Goal: Task Accomplishment & Management: Complete application form

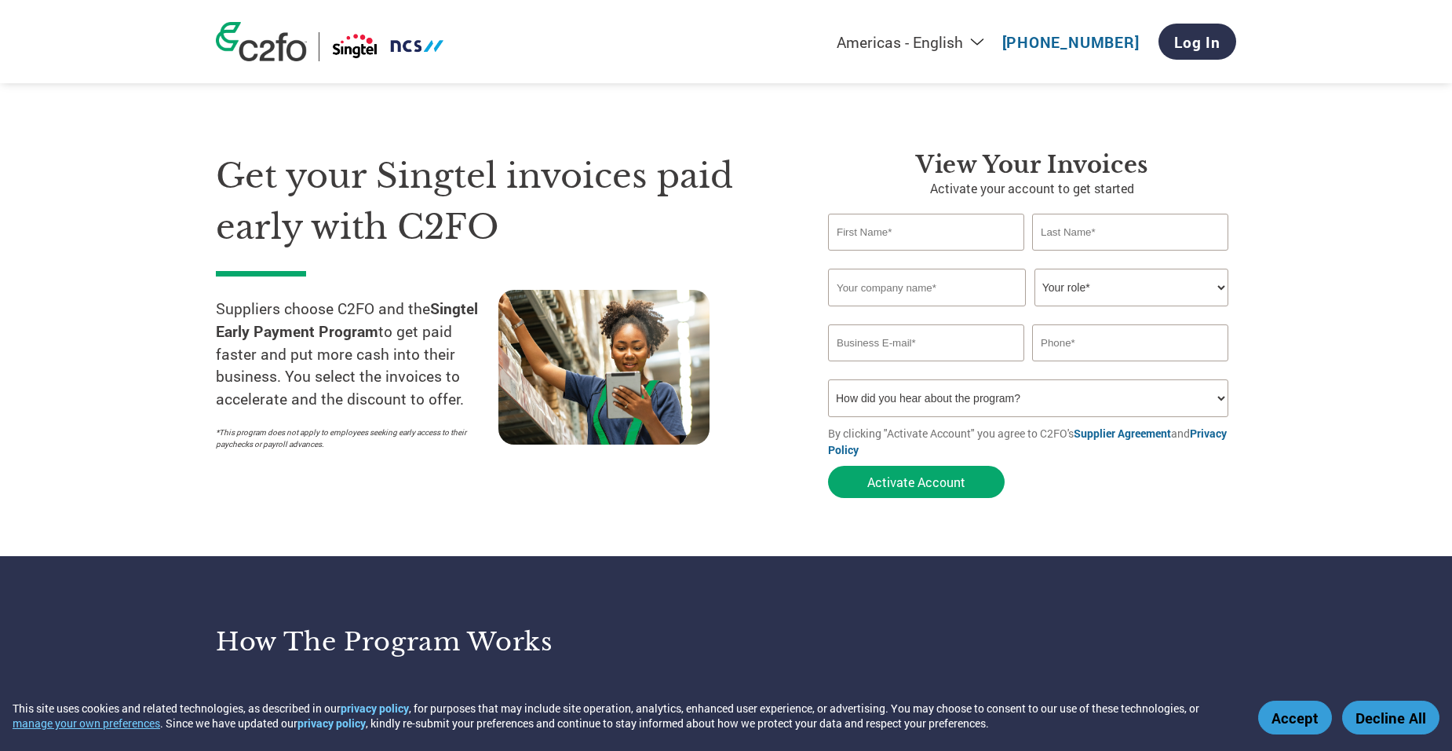
click at [429, 287] on input "text" at bounding box center [927, 288] width 198 height 38
type input "[PERSON_NAME] PAC"
type input "sen"
type input "[PERSON_NAME]"
type input "[EMAIL_ADDRESS][DOMAIN_NAME]"
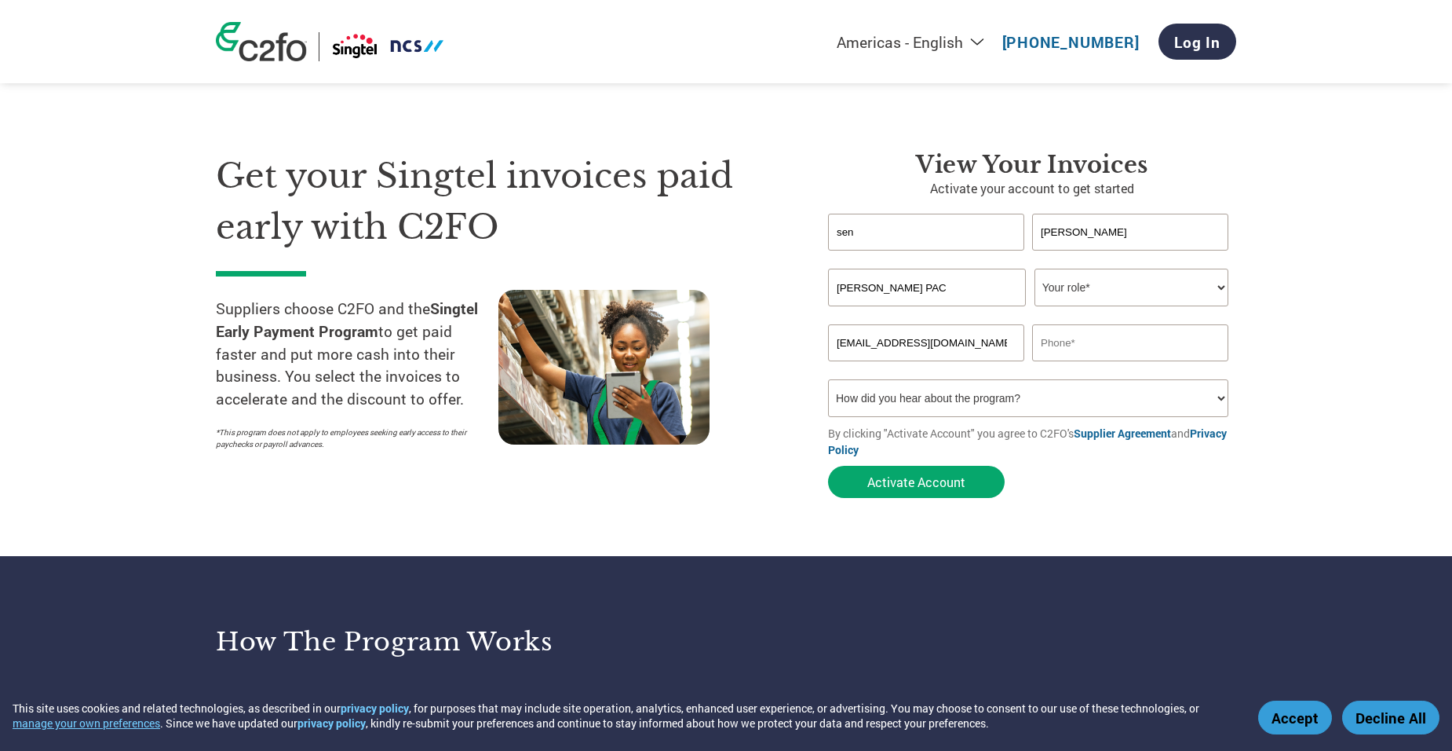
type input "86893208"
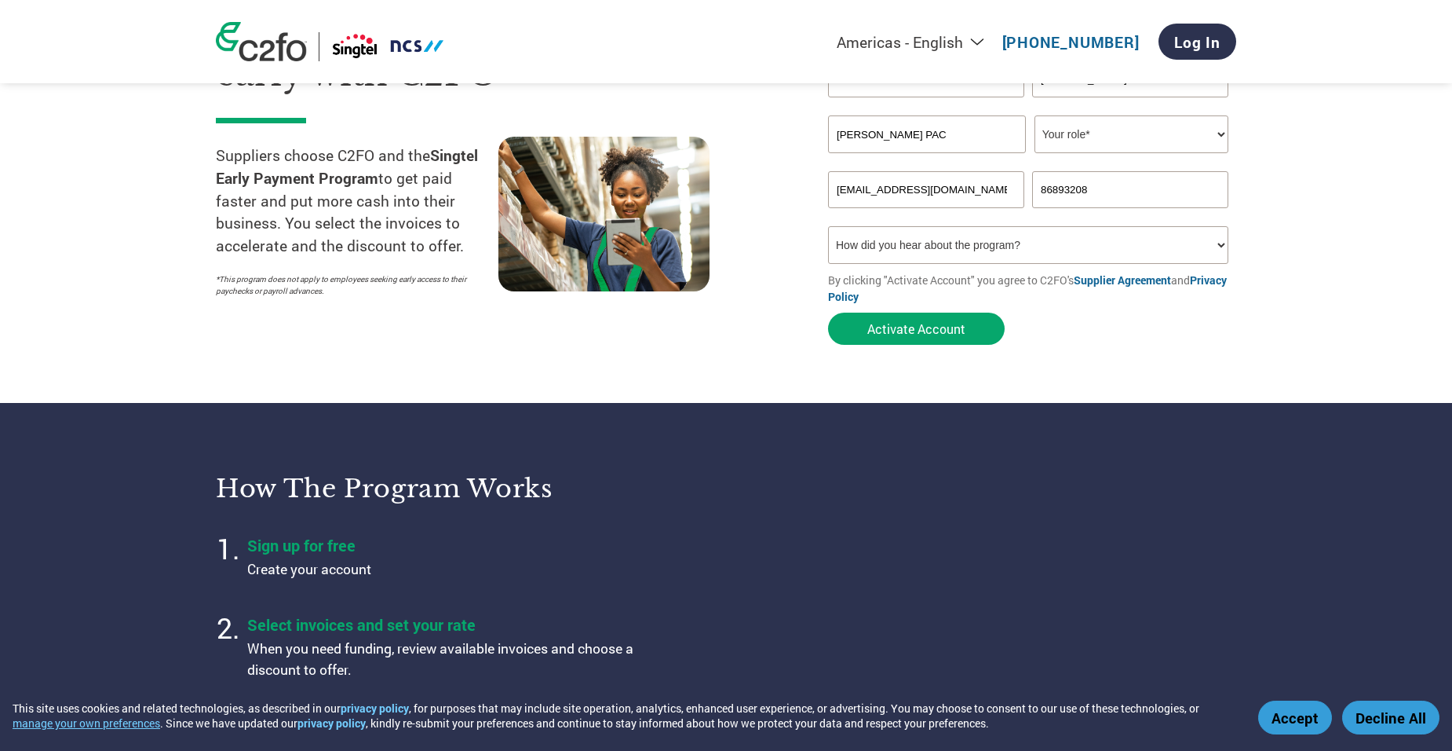
scroll to position [157, 0]
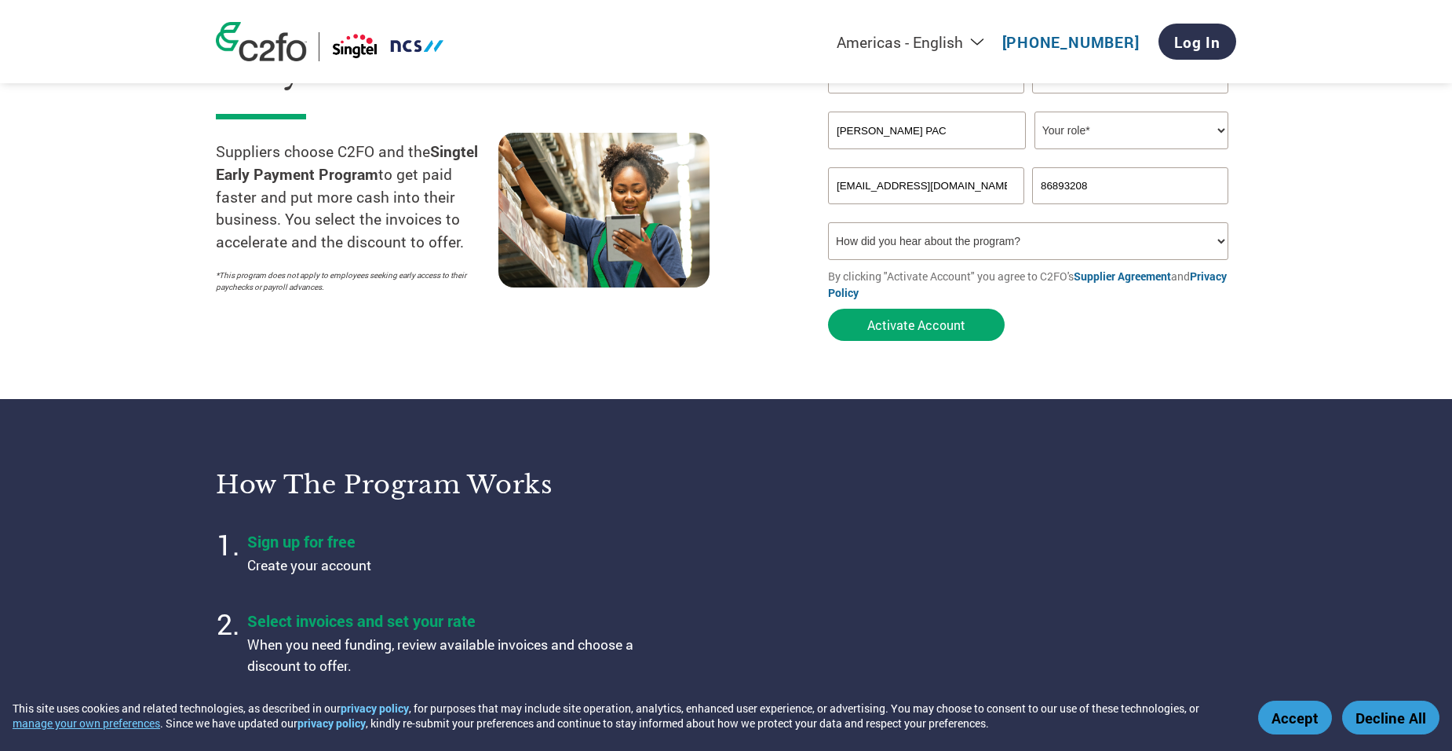
click at [429, 128] on select "Your role* CFO Controller Credit Manager Finance Director Treasurer CEO Preside…" at bounding box center [1132, 130] width 194 height 38
select select "OTHER"
click at [429, 111] on select "Your role* CFO Controller Credit Manager Finance Director Treasurer CEO Preside…" at bounding box center [1132, 130] width 194 height 38
click at [429, 291] on button "Activate Account" at bounding box center [916, 325] width 177 height 32
